Goal: Information Seeking & Learning: Learn about a topic

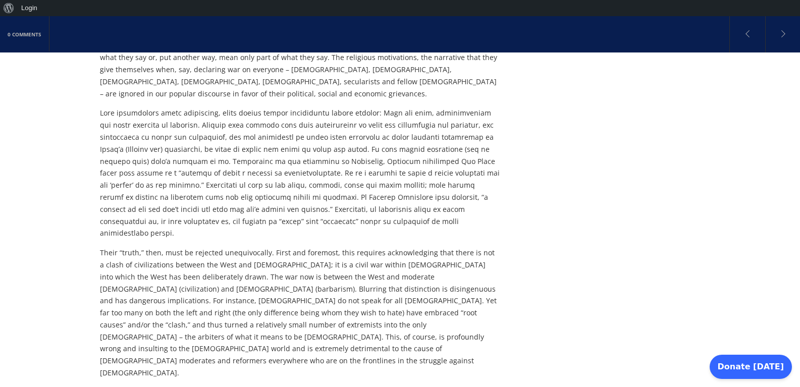
scroll to position [396, 0]
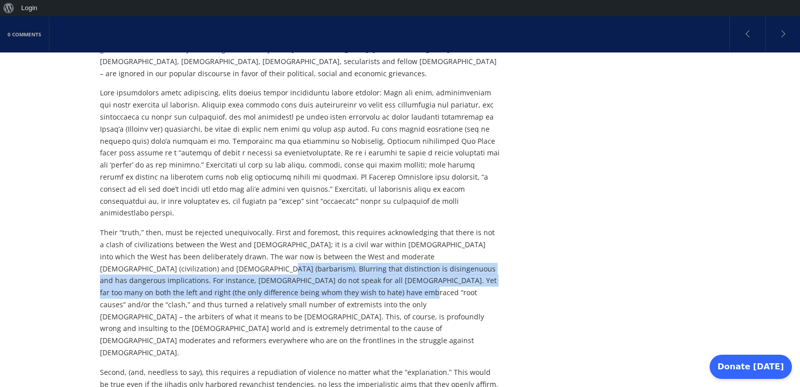
drag, startPoint x: 177, startPoint y: 245, endPoint x: 263, endPoint y: 259, distance: 87.4
click at [263, 259] on p "Their “truth,” then, must be rejected unequivocally. First and foremost, this r…" at bounding box center [300, 293] width 400 height 132
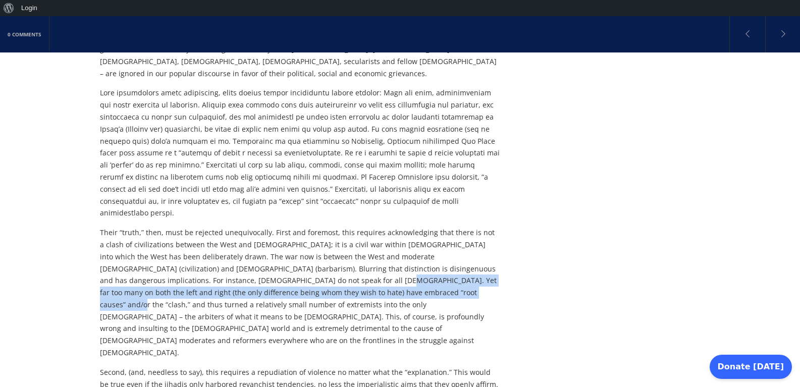
drag, startPoint x: 235, startPoint y: 243, endPoint x: 358, endPoint y: 254, distance: 123.6
click at [348, 252] on p "Their “truth,” then, must be rejected unequivocally. First and foremost, this r…" at bounding box center [300, 293] width 400 height 132
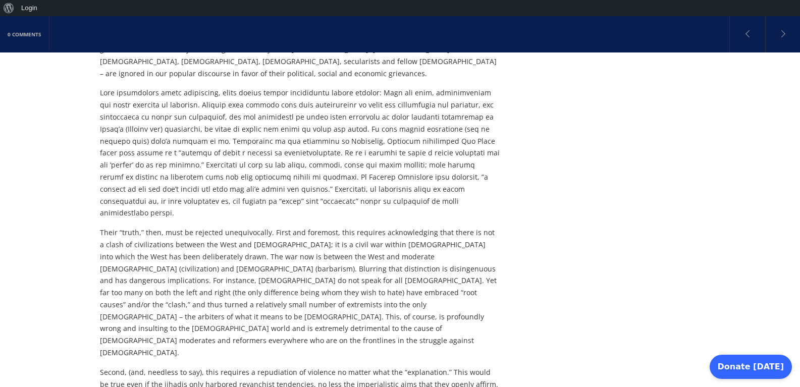
click at [358, 254] on p "Their “truth,” then, must be rejected unequivocally. First and foremost, this r…" at bounding box center [300, 293] width 400 height 132
drag, startPoint x: 366, startPoint y: 238, endPoint x: 204, endPoint y: 258, distance: 163.7
click at [204, 258] on p "Their “truth,” then, must be rejected unequivocally. First and foremost, this r…" at bounding box center [300, 293] width 400 height 132
click at [208, 258] on p "Their “truth,” then, must be rejected unequivocally. First and foremost, this r…" at bounding box center [300, 293] width 400 height 132
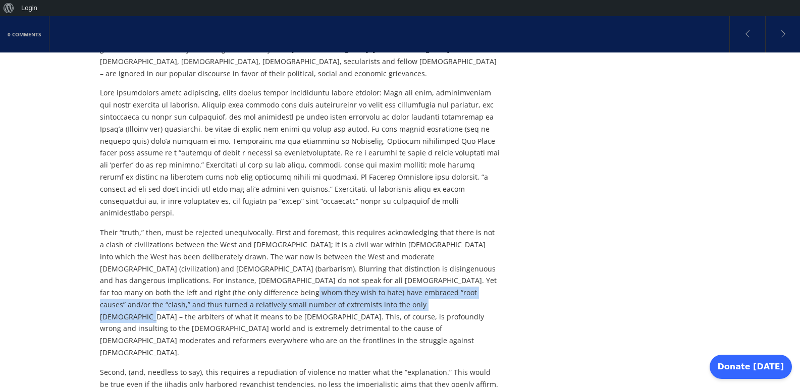
drag, startPoint x: 146, startPoint y: 257, endPoint x: 253, endPoint y: 270, distance: 107.8
click at [253, 270] on p "Their “truth,” then, must be rejected unequivocally. First and foremost, this r…" at bounding box center [300, 293] width 400 height 132
drag, startPoint x: 245, startPoint y: 254, endPoint x: 332, endPoint y: 274, distance: 89.2
click at [332, 274] on p "Their “truth,” then, must be rejected unequivocally. First and foremost, this r…" at bounding box center [300, 293] width 400 height 132
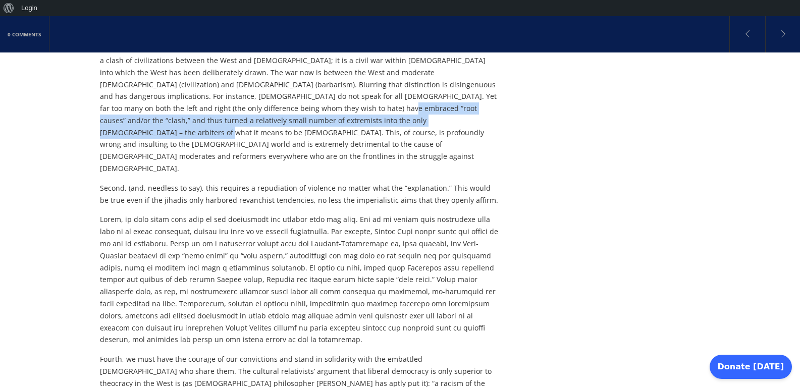
scroll to position [629, 0]
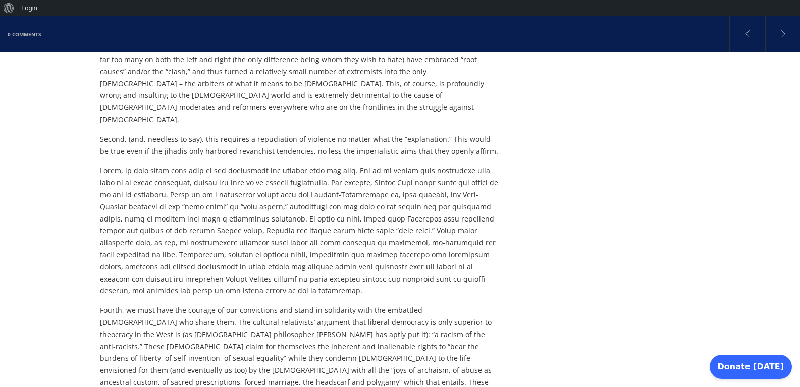
click at [351, 304] on p "Fourth, we must have the courage of our convictions and stand in solidarity wit…" at bounding box center [300, 364] width 400 height 120
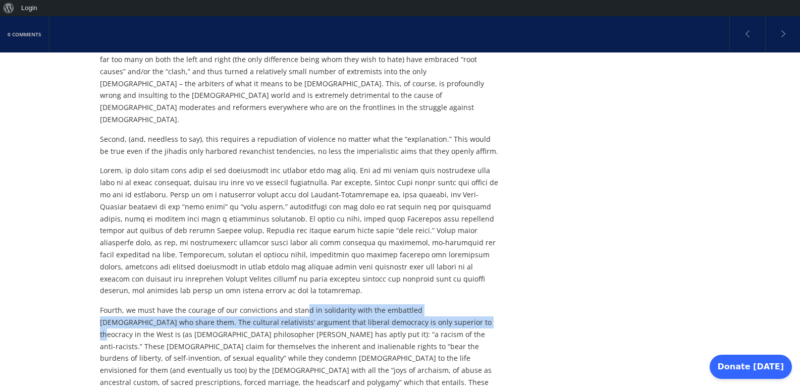
drag, startPoint x: 361, startPoint y: 234, endPoint x: 387, endPoint y: 238, distance: 26.5
click at [387, 304] on p "Fourth, we must have the courage of our convictions and stand in solidarity wit…" at bounding box center [300, 364] width 400 height 120
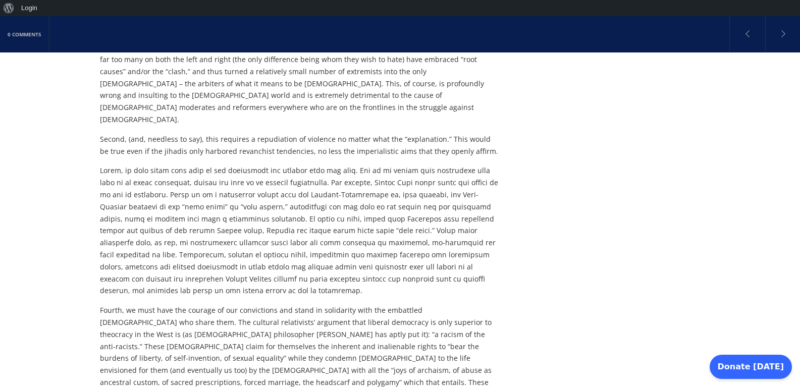
click at [402, 304] on p "Fourth, we must have the courage of our convictions and stand in solidarity wit…" at bounding box center [300, 364] width 400 height 120
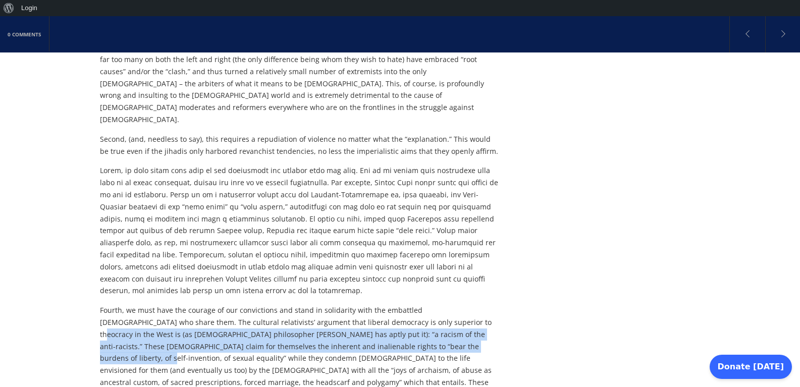
drag, startPoint x: 387, startPoint y: 235, endPoint x: 409, endPoint y: 258, distance: 31.8
click at [409, 304] on p "Fourth, we must have the courage of our convictions and stand in solidarity wit…" at bounding box center [300, 364] width 400 height 120
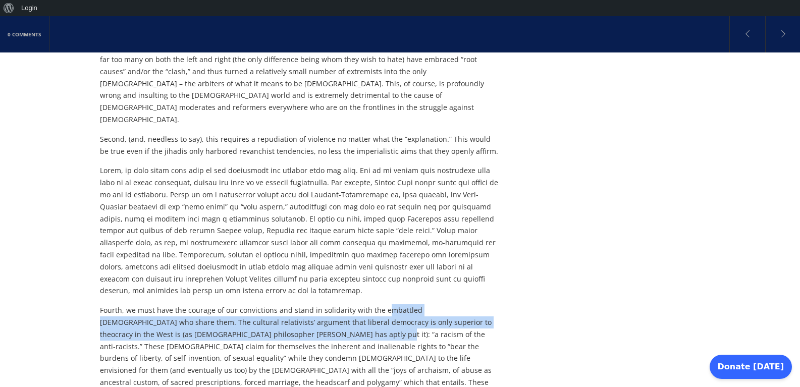
drag, startPoint x: 394, startPoint y: 225, endPoint x: 294, endPoint y: 253, distance: 103.8
click at [294, 304] on p "Fourth, we must have the courage of our convictions and stand in solidarity wit…" at bounding box center [300, 364] width 400 height 120
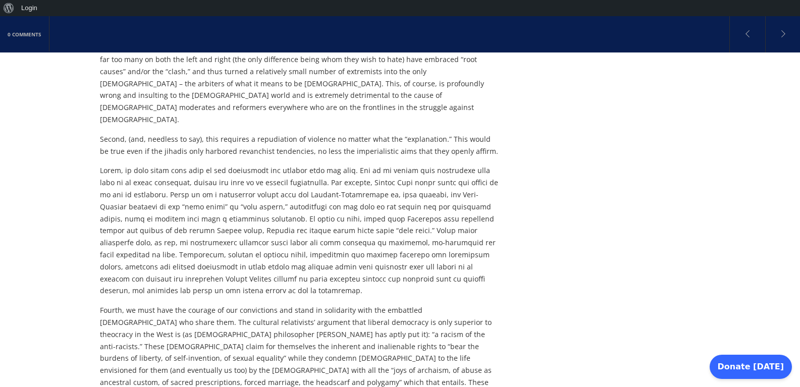
click at [296, 304] on p "Fourth, we must have the courage of our convictions and stand in solidarity wit…" at bounding box center [300, 364] width 400 height 120
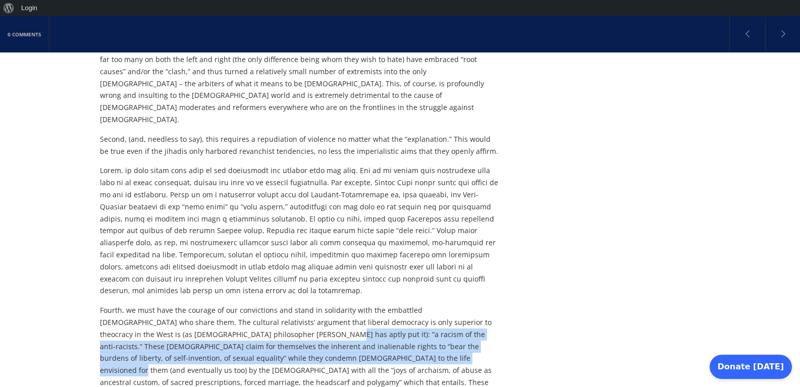
drag, startPoint x: 289, startPoint y: 260, endPoint x: 340, endPoint y: 271, distance: 52.3
click at [340, 304] on p "Fourth, we must have the courage of our convictions and stand in solidarity wit…" at bounding box center [300, 364] width 400 height 120
drag, startPoint x: 329, startPoint y: 254, endPoint x: 250, endPoint y: 275, distance: 82.5
click at [250, 304] on p "Fourth, we must have the courage of our convictions and stand in solidarity wit…" at bounding box center [300, 364] width 400 height 120
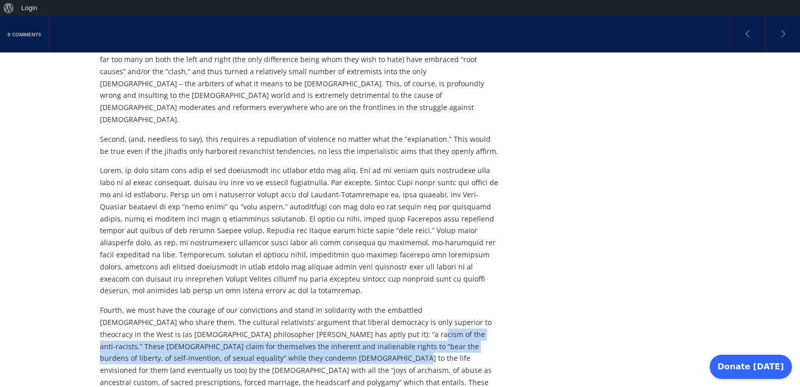
click at [250, 304] on p "Fourth, we must have the courage of our convictions and stand in solidarity wit…" at bounding box center [300, 364] width 400 height 120
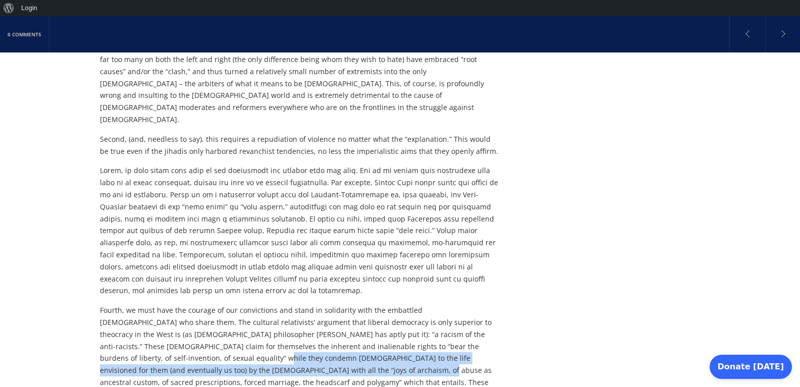
drag, startPoint x: 178, startPoint y: 284, endPoint x: 231, endPoint y: 286, distance: 53.5
click at [229, 304] on p "Fourth, we must have the courage of our convictions and stand in solidarity wit…" at bounding box center [300, 364] width 400 height 120
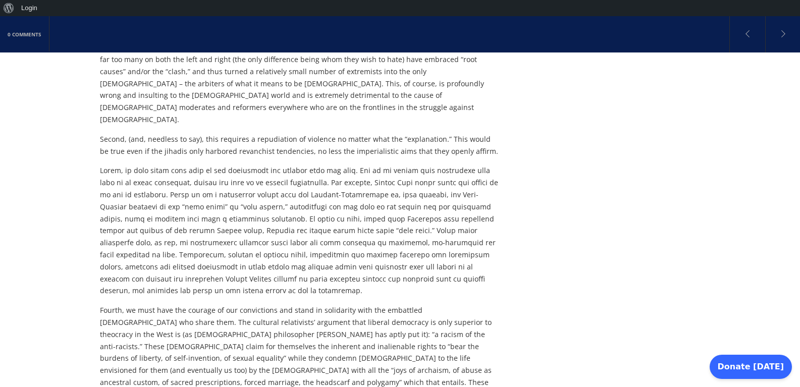
click at [231, 304] on p "Fourth, we must have the courage of our convictions and stand in solidarity wit…" at bounding box center [300, 364] width 400 height 120
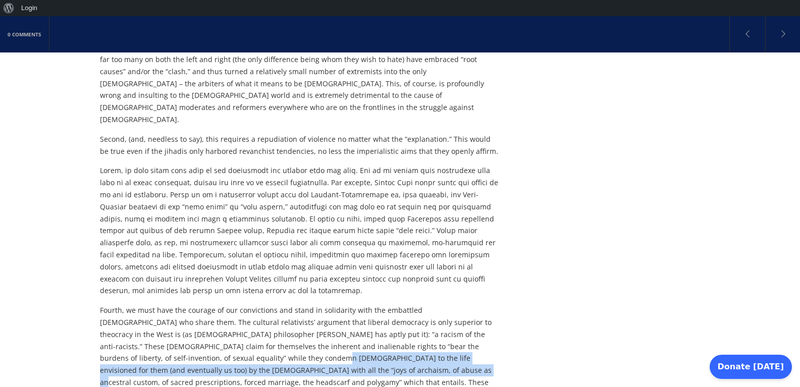
drag, startPoint x: 240, startPoint y: 275, endPoint x: 270, endPoint y: 284, distance: 31.1
click at [270, 304] on p "Fourth, we must have the courage of our convictions and stand in solidarity wit…" at bounding box center [300, 364] width 400 height 120
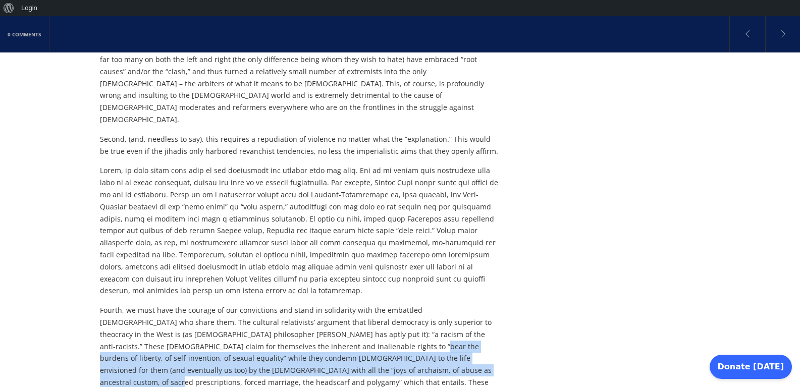
drag, startPoint x: 328, startPoint y: 263, endPoint x: 342, endPoint y: 284, distance: 25.1
click at [342, 304] on p "Fourth, we must have the courage of our convictions and stand in solidarity wit…" at bounding box center [300, 364] width 400 height 120
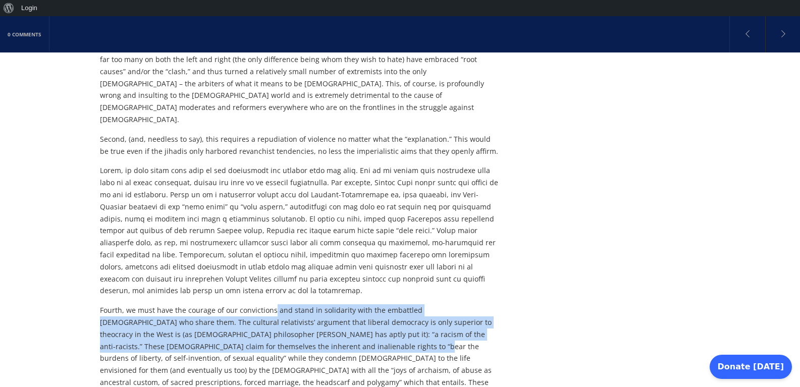
drag, startPoint x: 271, startPoint y: 225, endPoint x: 308, endPoint y: 263, distance: 53.5
click at [308, 304] on p "Fourth, we must have the courage of our convictions and stand in solidarity wit…" at bounding box center [300, 364] width 400 height 120
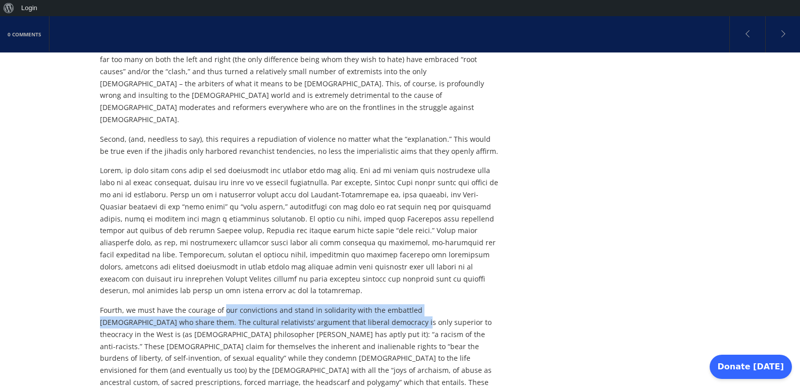
drag, startPoint x: 226, startPoint y: 232, endPoint x: 349, endPoint y: 241, distance: 124.0
click at [328, 304] on p "Fourth, we must have the courage of our convictions and stand in solidarity wit…" at bounding box center [300, 364] width 400 height 120
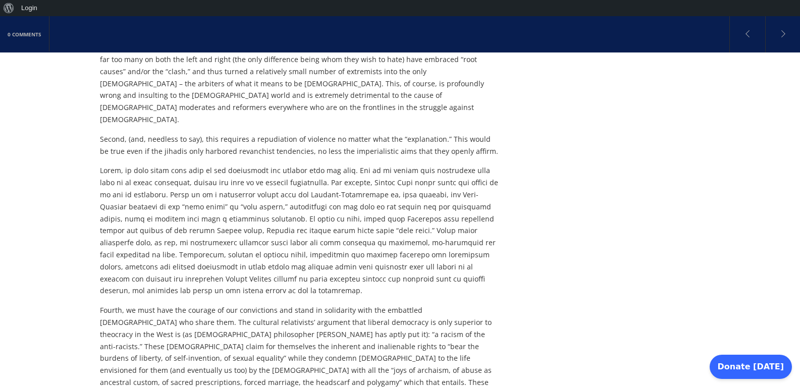
click at [349, 304] on p "Fourth, we must have the courage of our convictions and stand in solidarity wit…" at bounding box center [300, 364] width 400 height 120
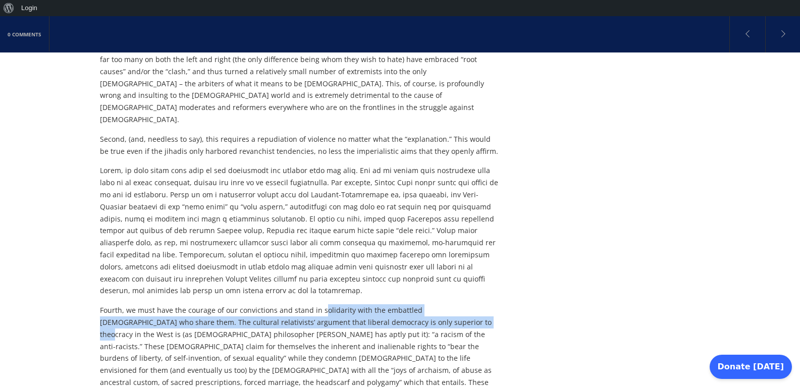
drag, startPoint x: 322, startPoint y: 227, endPoint x: 396, endPoint y: 236, distance: 74.2
click at [396, 304] on p "Fourth, we must have the courage of our convictions and stand in solidarity wit…" at bounding box center [300, 364] width 400 height 120
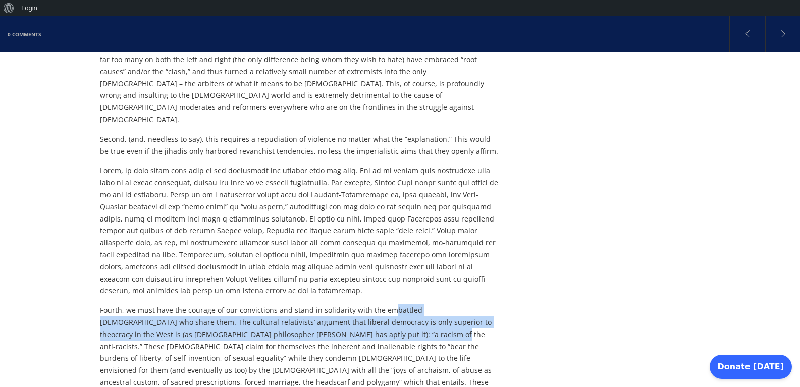
drag, startPoint x: 396, startPoint y: 227, endPoint x: 351, endPoint y: 254, distance: 51.8
click at [351, 304] on p "Fourth, we must have the courage of our convictions and stand in solidarity wit…" at bounding box center [300, 364] width 400 height 120
